Goal: Task Accomplishment & Management: Manage account settings

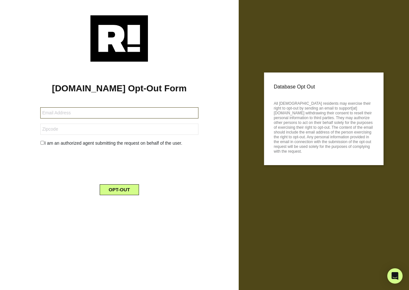
type input "[EMAIL_ADDRESS][DOMAIN_NAME]"
type input "92879"
